Goal: Find contact information: Find contact information

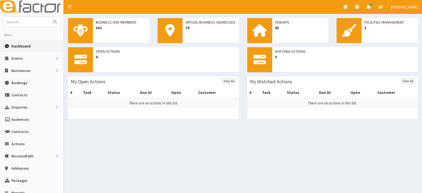
click at [225, 156] on div "Business Hive Members 362 Virtual Business Addresses 74 Tenants 65 Facilities M…" at bounding box center [243, 123] width 358 height 219
click at [41, 19] on input "text" at bounding box center [26, 22] width 47 height 10
type input "t"
type input "rachek"
click at [49, 17] on button "submit" at bounding box center [54, 22] width 11 height 10
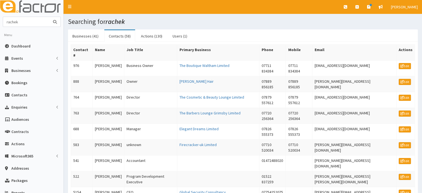
click at [33, 22] on input "rachek" at bounding box center [26, 22] width 47 height 10
type input "[PERSON_NAME]"
click at [49, 17] on button "submit" at bounding box center [54, 22] width 11 height 10
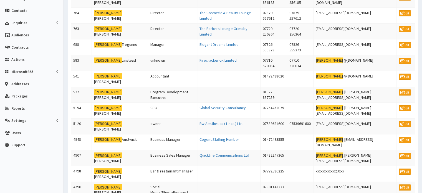
scroll to position [87, 0]
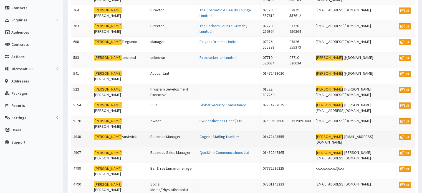
click at [199, 134] on link "Cogent Staffing Humber" at bounding box center [219, 136] width 40 height 5
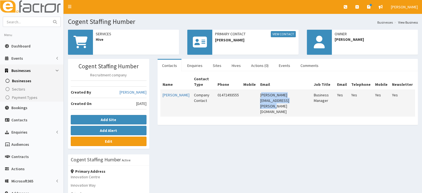
drag, startPoint x: 313, startPoint y: 94, endPoint x: 253, endPoint y: 95, distance: 59.9
click at [258, 95] on td "[PERSON_NAME][EMAIL_ADDRESS][PERSON_NAME][DOMAIN_NAME]" at bounding box center [285, 103] width 54 height 27
click at [307, 95] on td "[PERSON_NAME][EMAIL_ADDRESS][PERSON_NAME][DOMAIN_NAME]" at bounding box center [285, 103] width 54 height 27
drag, startPoint x: 313, startPoint y: 94, endPoint x: 252, endPoint y: 96, distance: 61.1
click at [258, 96] on td "rachel.austwick@cogentstaffing.co.uk" at bounding box center [285, 103] width 54 height 27
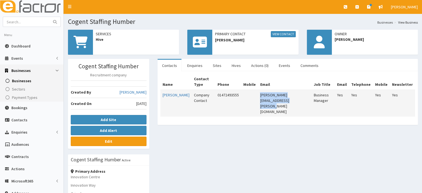
copy td "rachel.austwick@cogentstaffing.co.uk"
